Goal: Browse casually

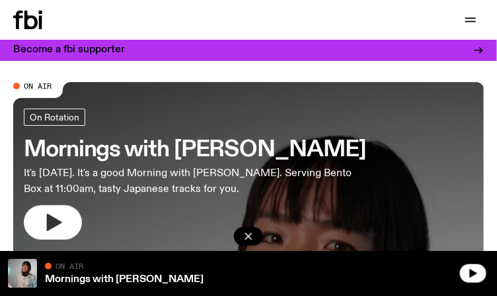
click at [52, 225] on icon "button" at bounding box center [54, 222] width 15 height 17
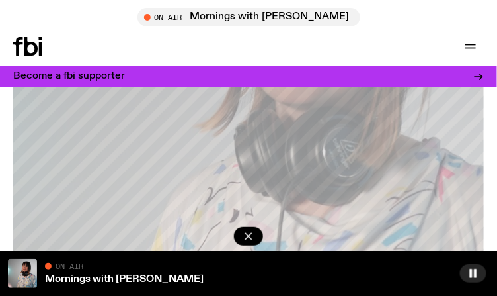
scroll to position [285, 0]
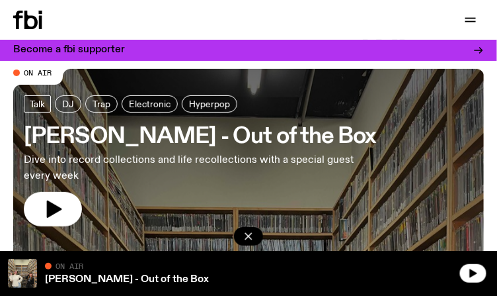
scroll to position [14, 0]
